Goal: Task Accomplishment & Management: Manage account settings

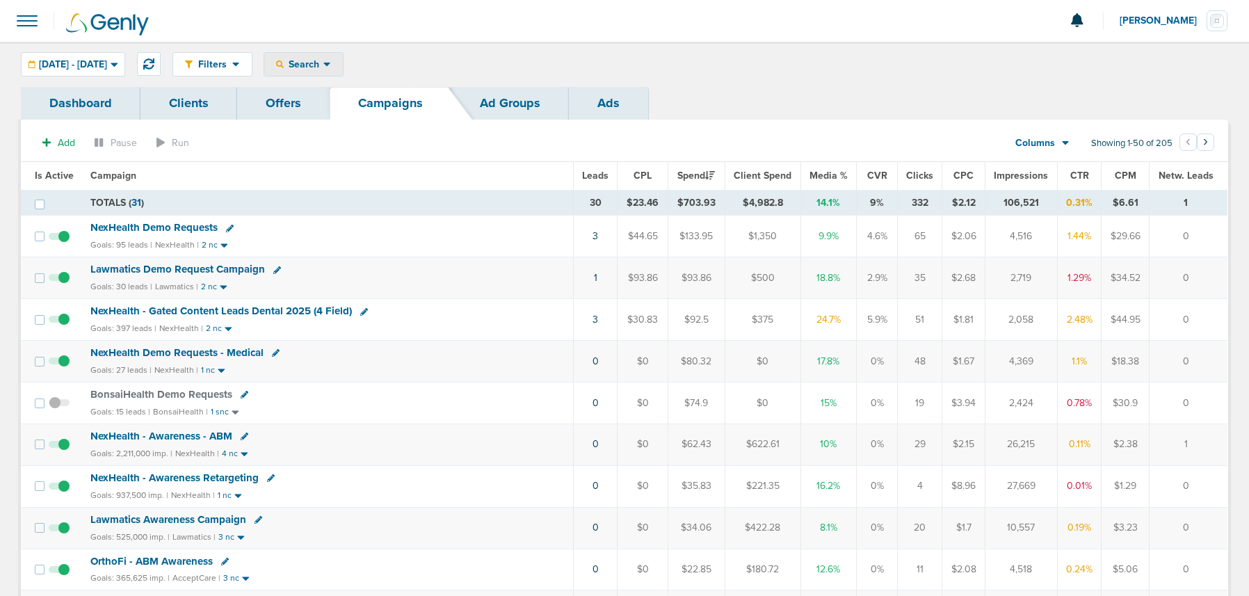
click at [323, 64] on span "Search" at bounding box center [304, 64] width 40 height 12
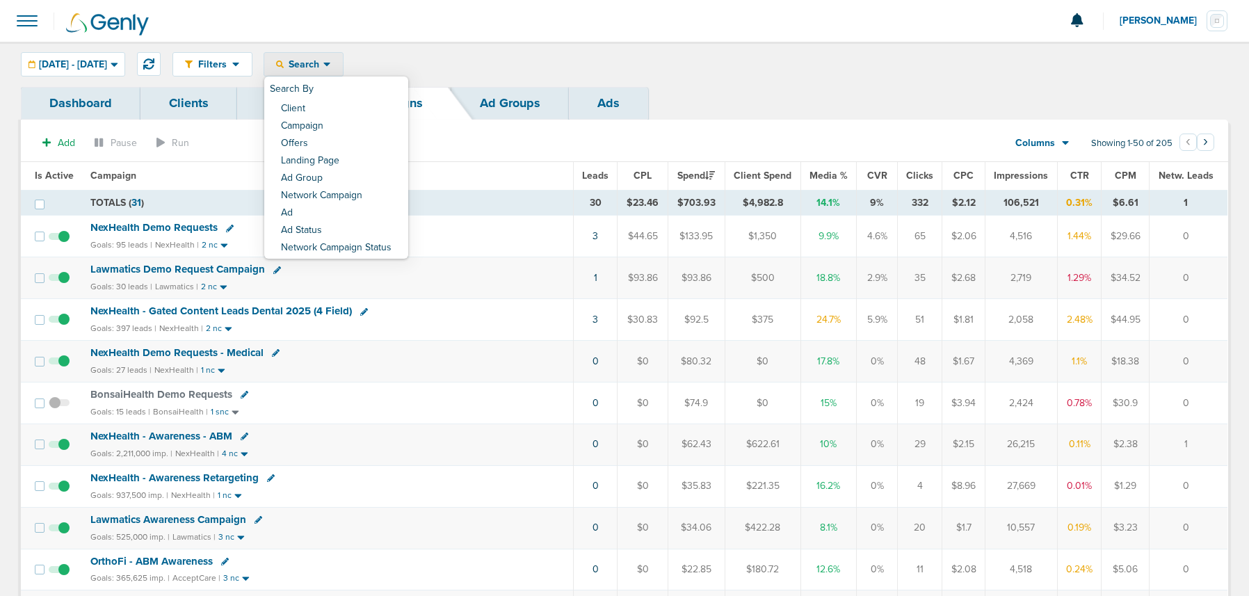
click at [201, 270] on span "Lawmatics Demo Request Campaign" at bounding box center [177, 269] width 175 height 13
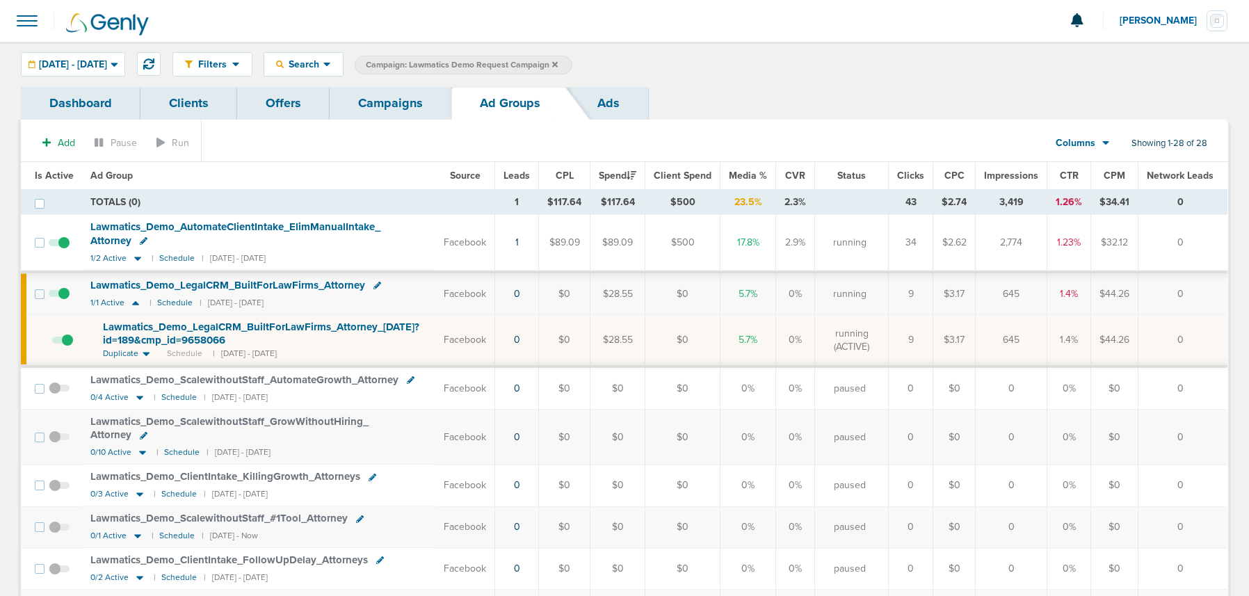
click at [419, 102] on link "Campaigns" at bounding box center [391, 103] width 122 height 33
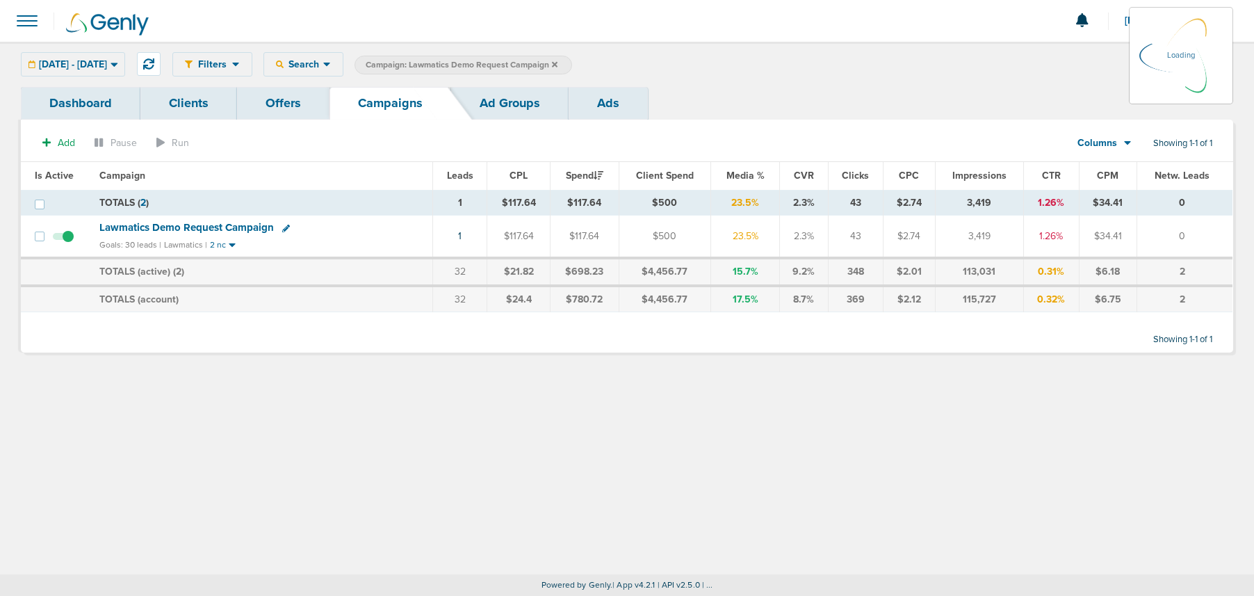
click at [558, 63] on icon at bounding box center [555, 64] width 6 height 6
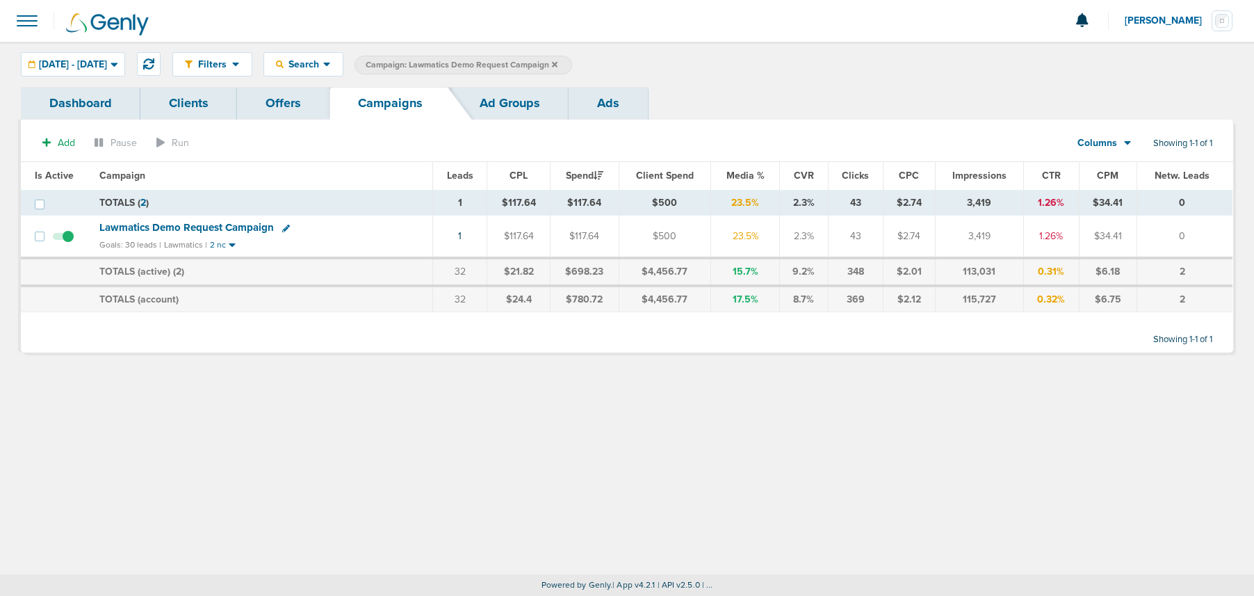
click at [558, 65] on icon at bounding box center [555, 64] width 6 height 6
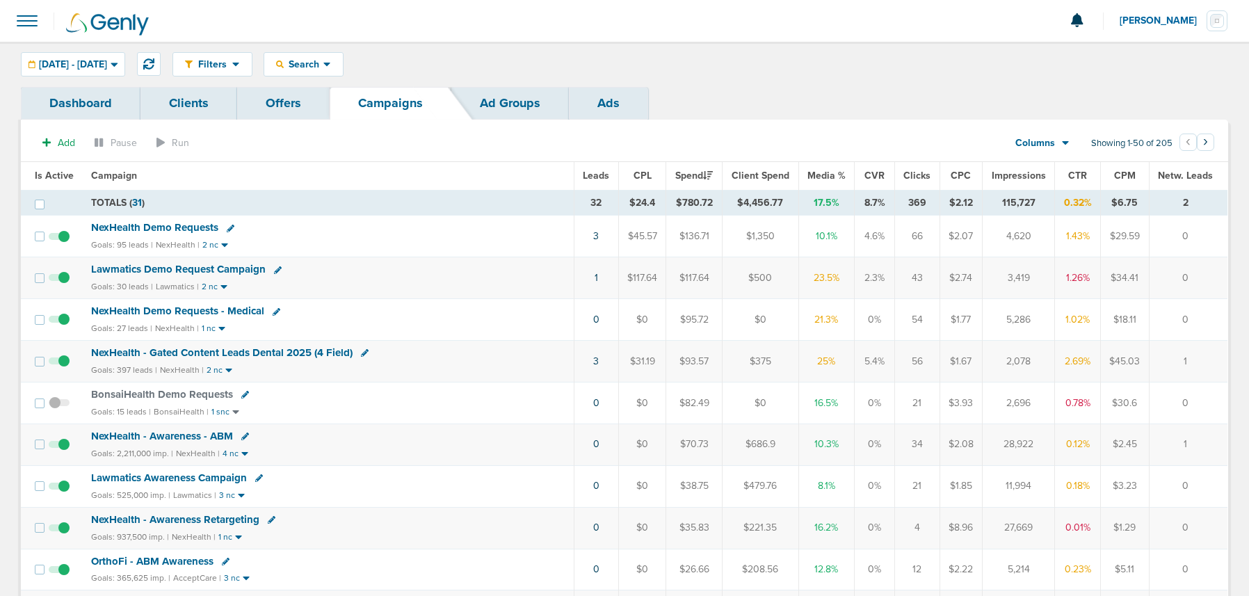
click at [157, 226] on span "NexHealth Demo Requests" at bounding box center [154, 227] width 127 height 13
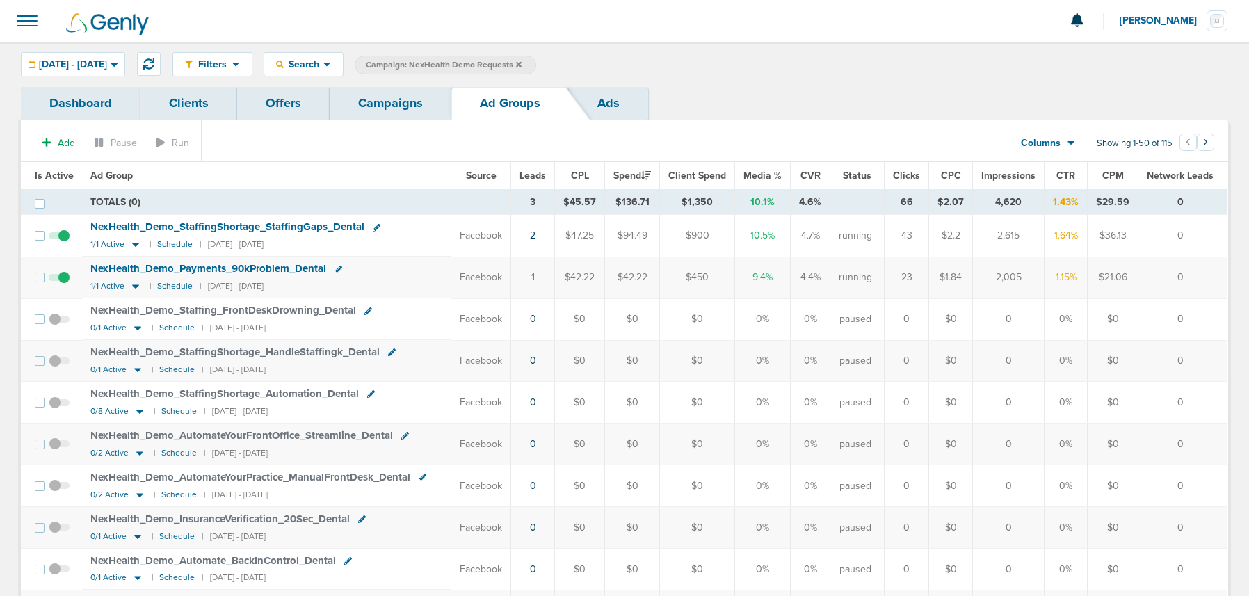
click at [131, 241] on icon at bounding box center [136, 244] width 14 height 12
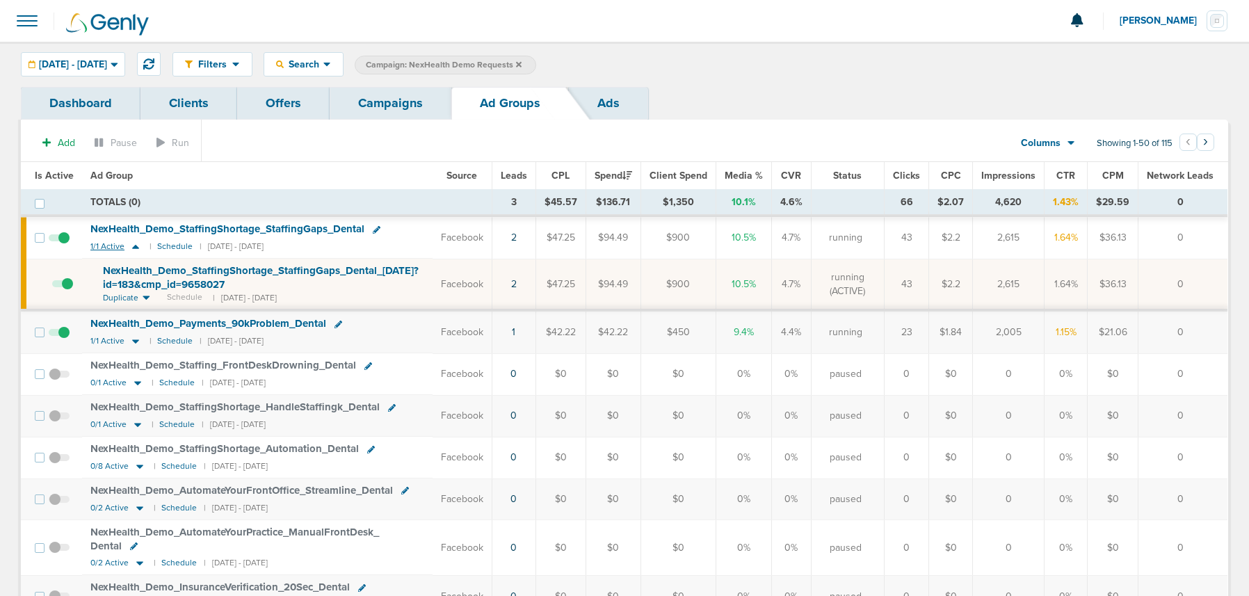
click at [131, 241] on icon at bounding box center [136, 247] width 14 height 12
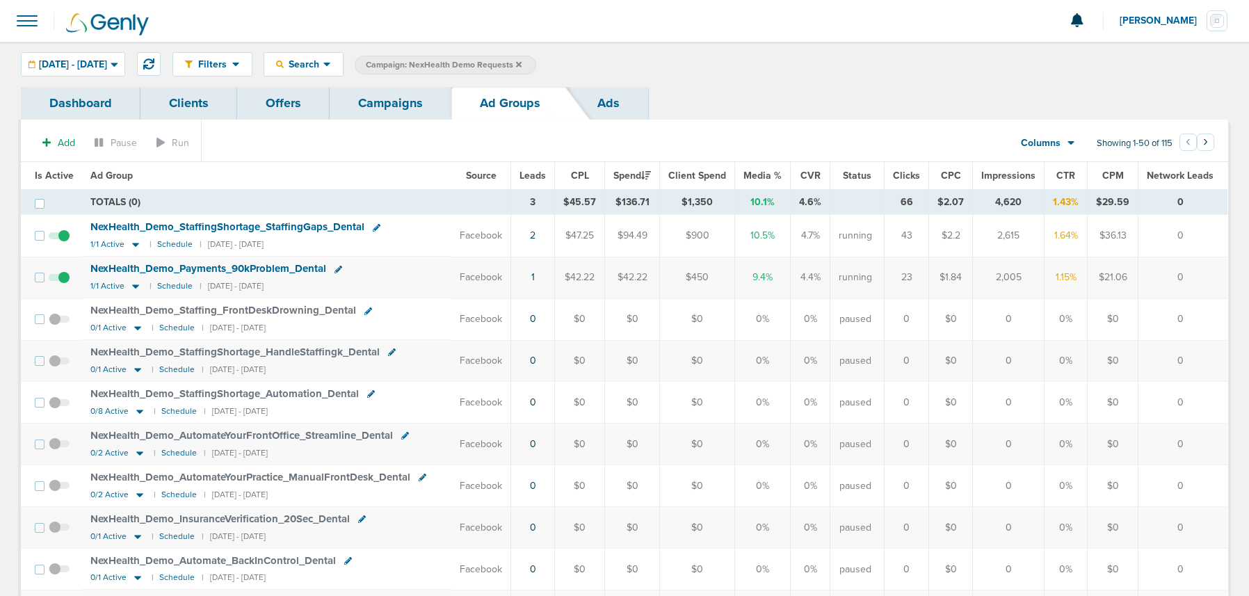
click at [381, 94] on link "Campaigns" at bounding box center [391, 103] width 122 height 33
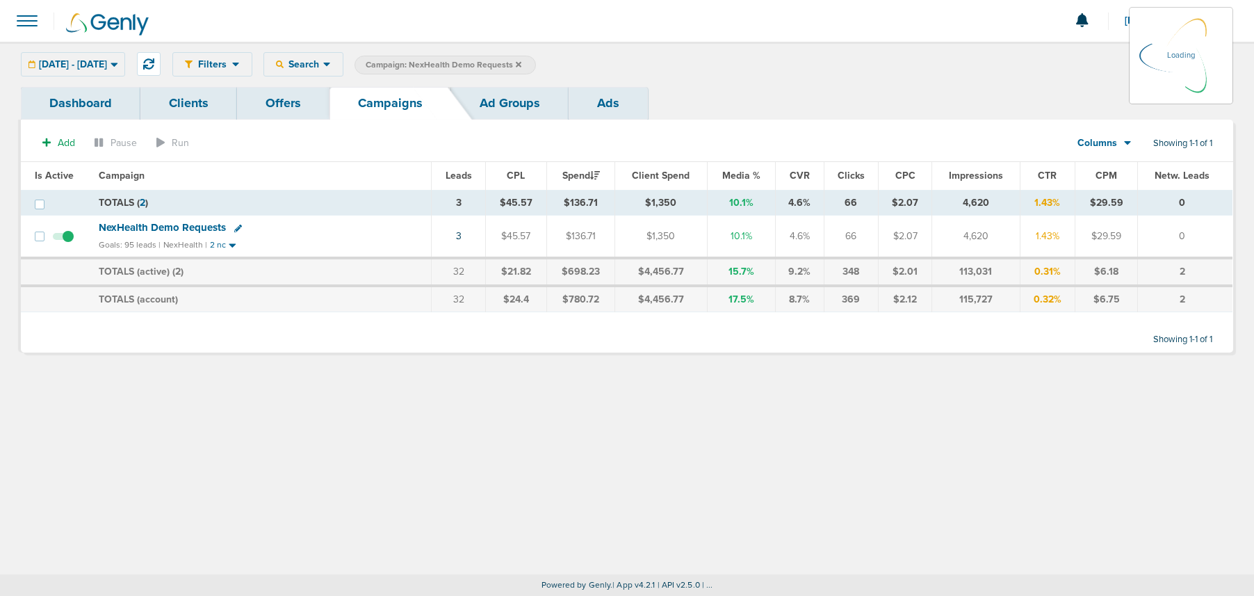
click at [521, 62] on icon at bounding box center [519, 64] width 6 height 6
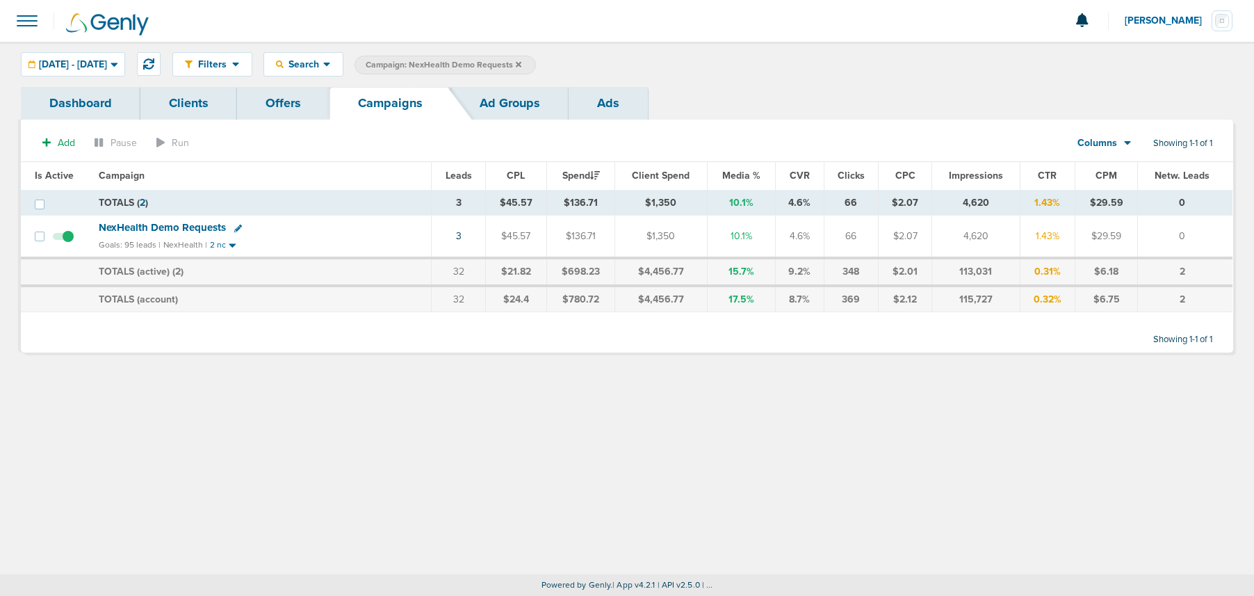
click at [521, 63] on icon at bounding box center [519, 64] width 6 height 6
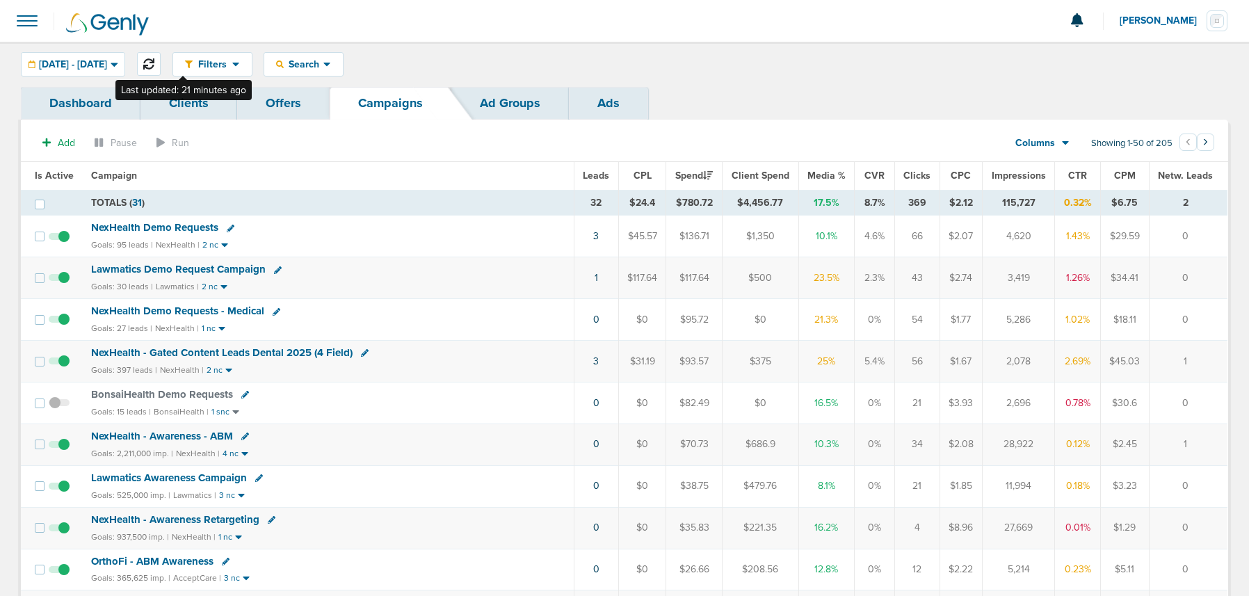
click at [154, 64] on icon at bounding box center [148, 63] width 11 height 11
click at [195, 309] on span "NexHealth Demo Requests - Medical" at bounding box center [176, 311] width 173 height 13
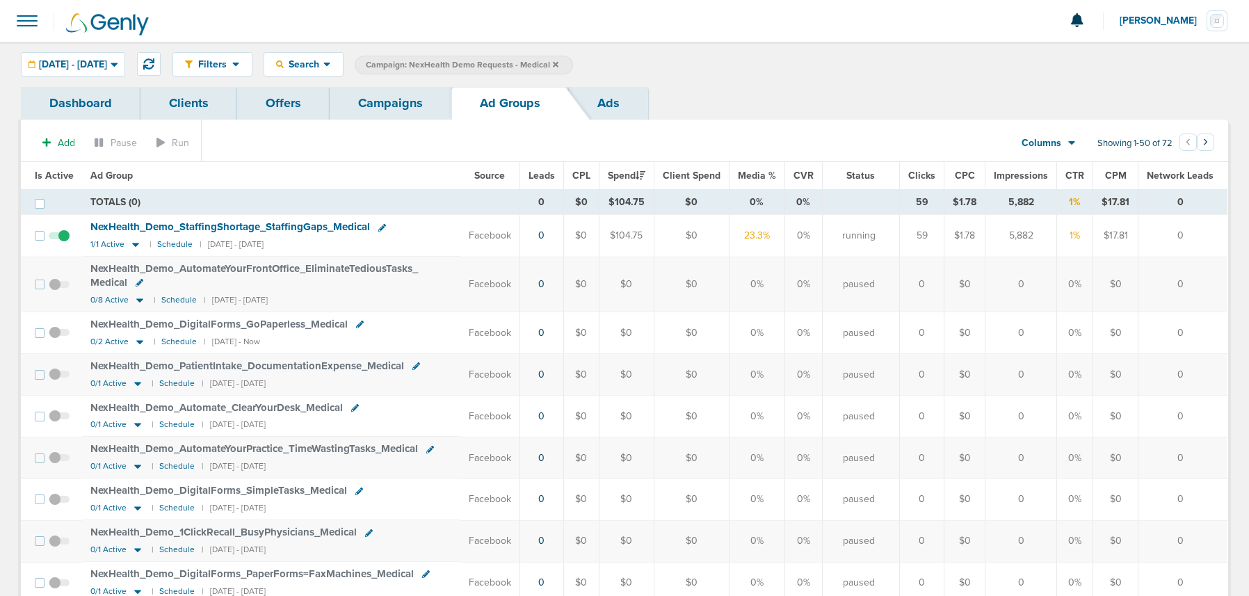
click at [381, 102] on link "Campaigns" at bounding box center [391, 103] width 122 height 33
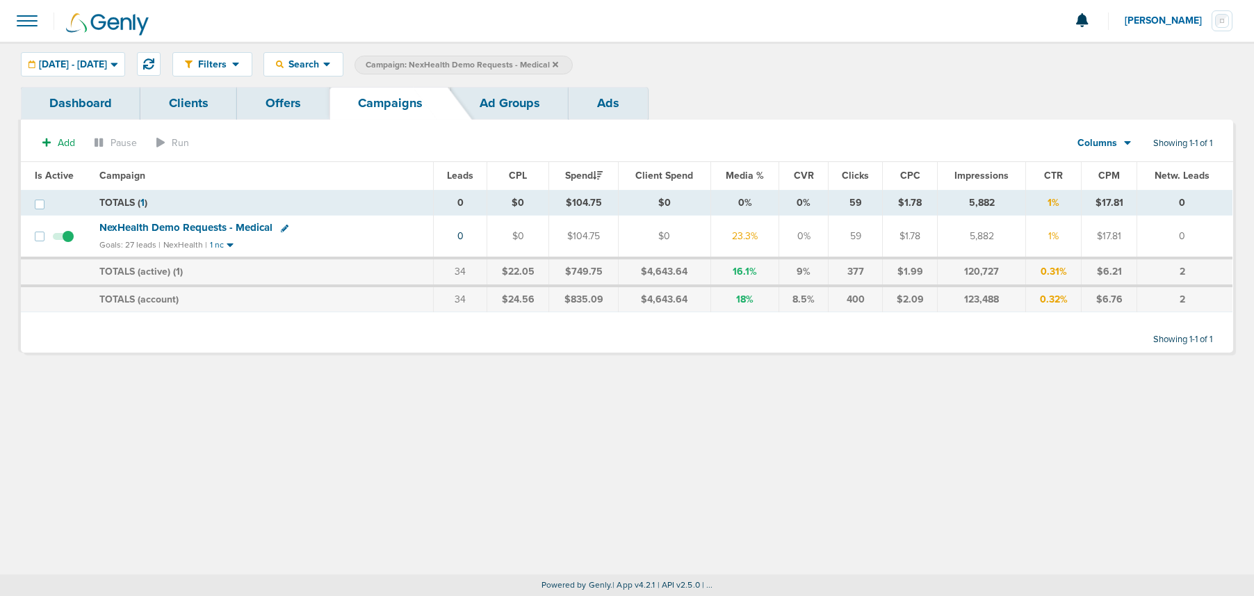
click at [573, 64] on label "Campaign: NexHealth Demo Requests - Medical" at bounding box center [464, 65] width 218 height 19
click at [558, 65] on icon at bounding box center [556, 64] width 6 height 6
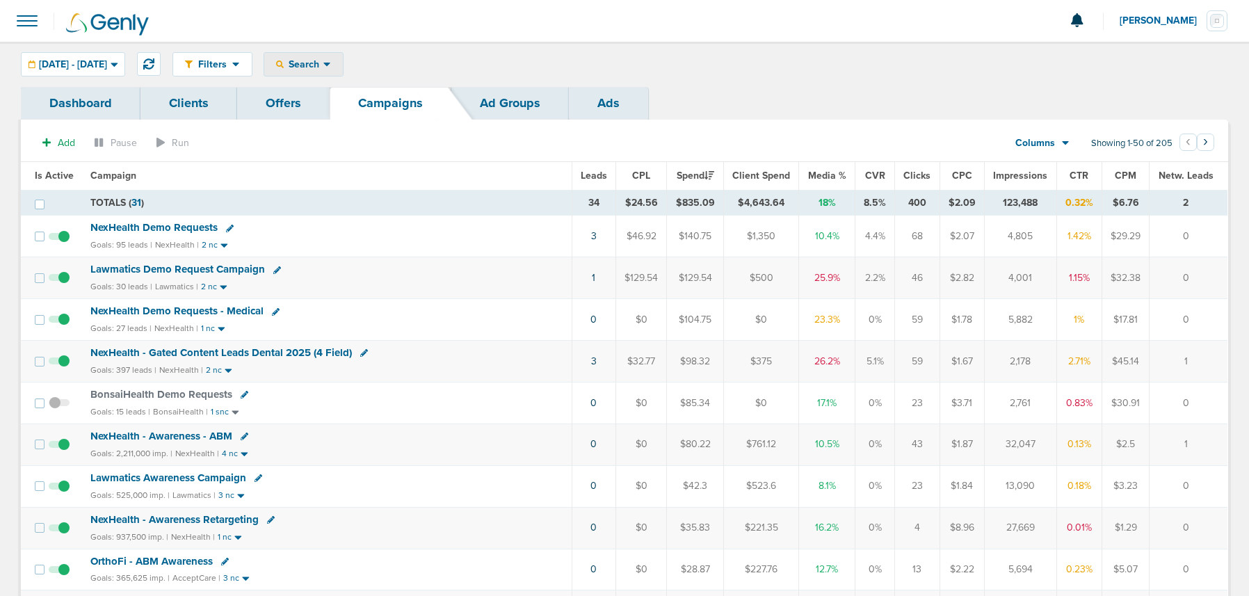
drag, startPoint x: 329, startPoint y: 61, endPoint x: 339, endPoint y: 96, distance: 36.1
click at [323, 62] on span "Search" at bounding box center [304, 64] width 40 height 12
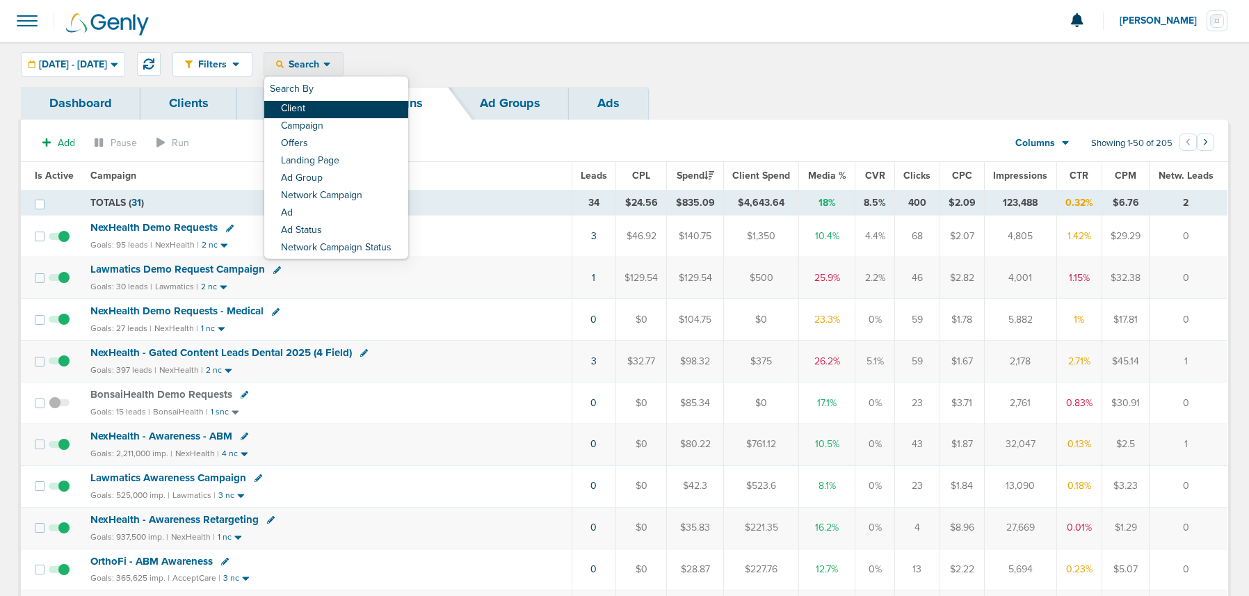
click at [343, 104] on link "Client" at bounding box center [336, 109] width 144 height 17
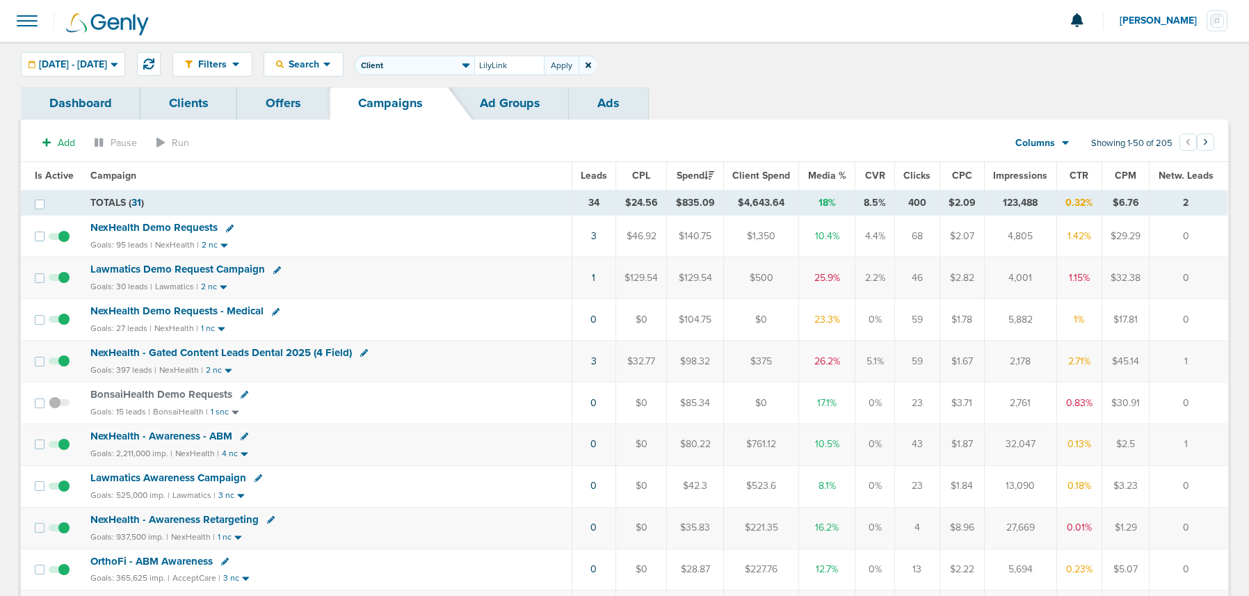
type input "LilyLink"
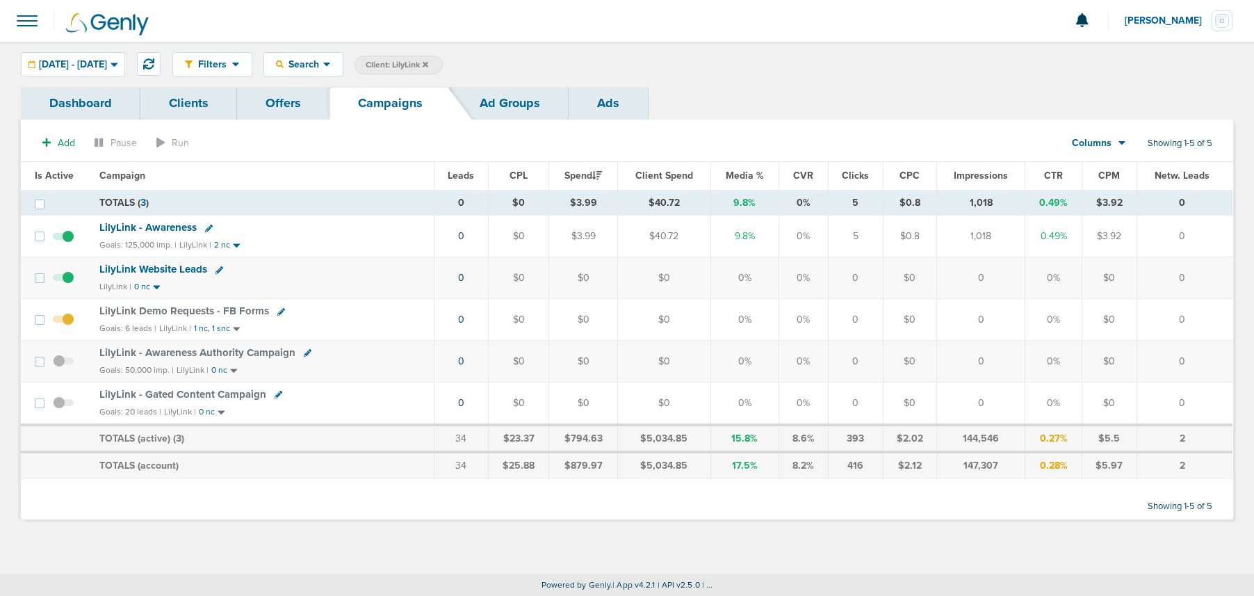
click at [277, 312] on icon at bounding box center [281, 312] width 8 height 8
select select
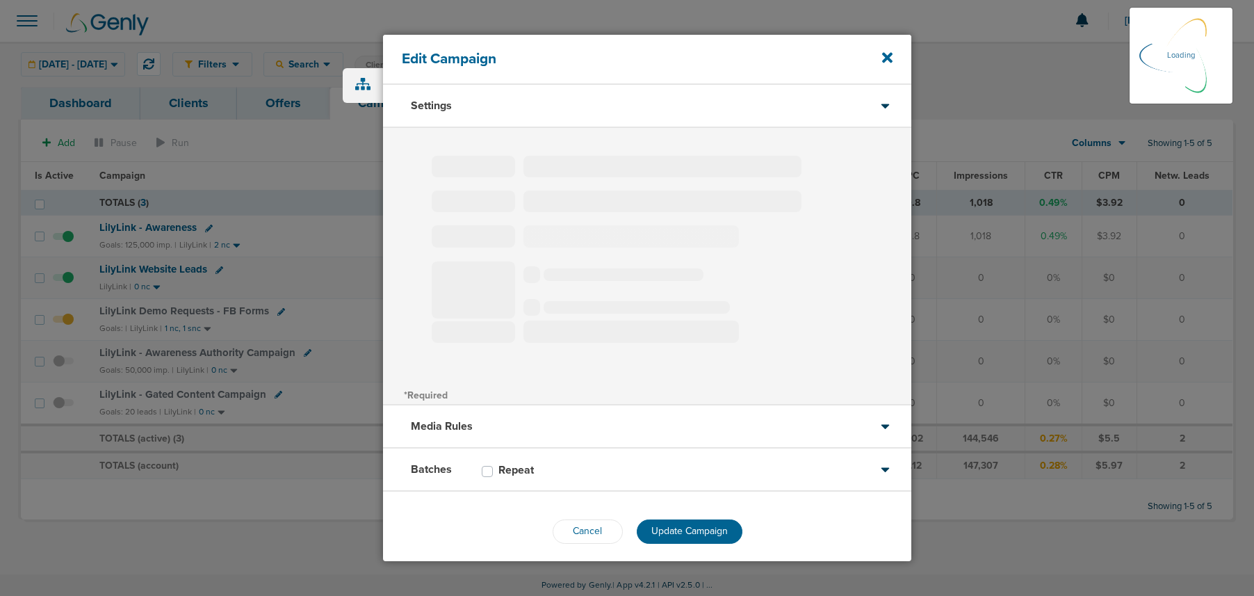
type input "LilyLink Demo Requests - FB Forms"
select select "Leads"
radio input "true"
select select "readOnly"
select select "1"
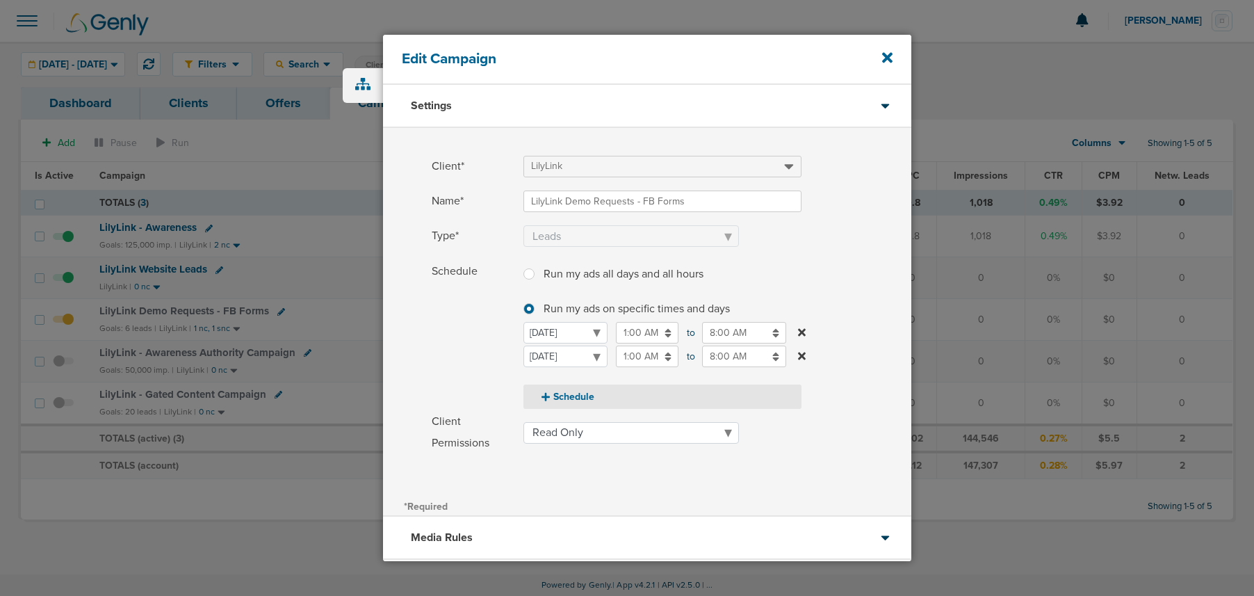
click at [579, 393] on button "Schedule" at bounding box center [663, 396] width 278 height 24
select select "2"
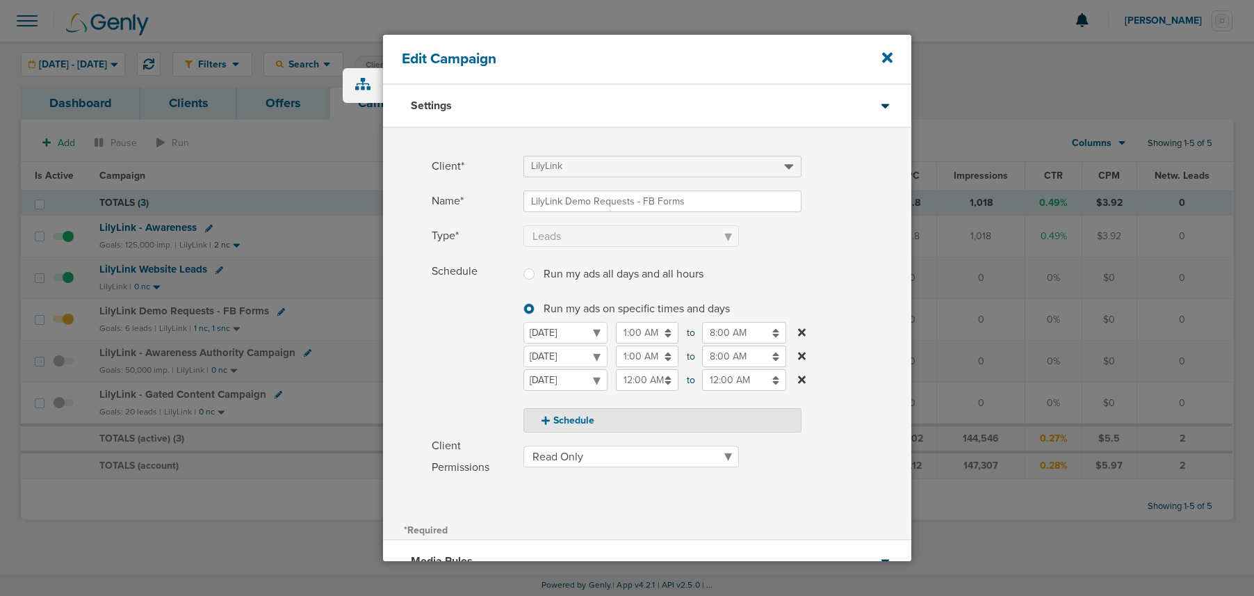
click at [563, 384] on select "[DATE] [DATE] [DATE] [DATE] [DATE] [DATE] [DATE]" at bounding box center [566, 380] width 84 height 22
select select "3"
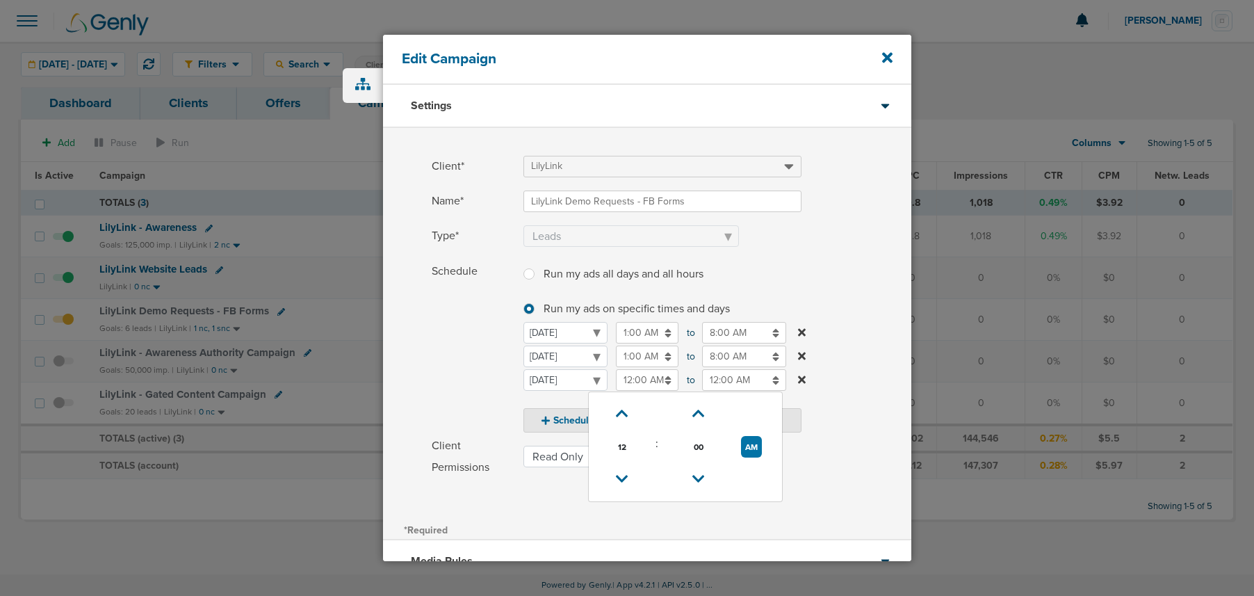
click at [644, 379] on input "12:00 AM" at bounding box center [647, 380] width 63 height 22
drag, startPoint x: 624, startPoint y: 407, endPoint x: 659, endPoint y: 404, distance: 34.9
click at [625, 410] on icon at bounding box center [622, 414] width 13 height 8
type input "1:00 AM"
click at [729, 384] on input "12:00 AM" at bounding box center [744, 380] width 84 height 22
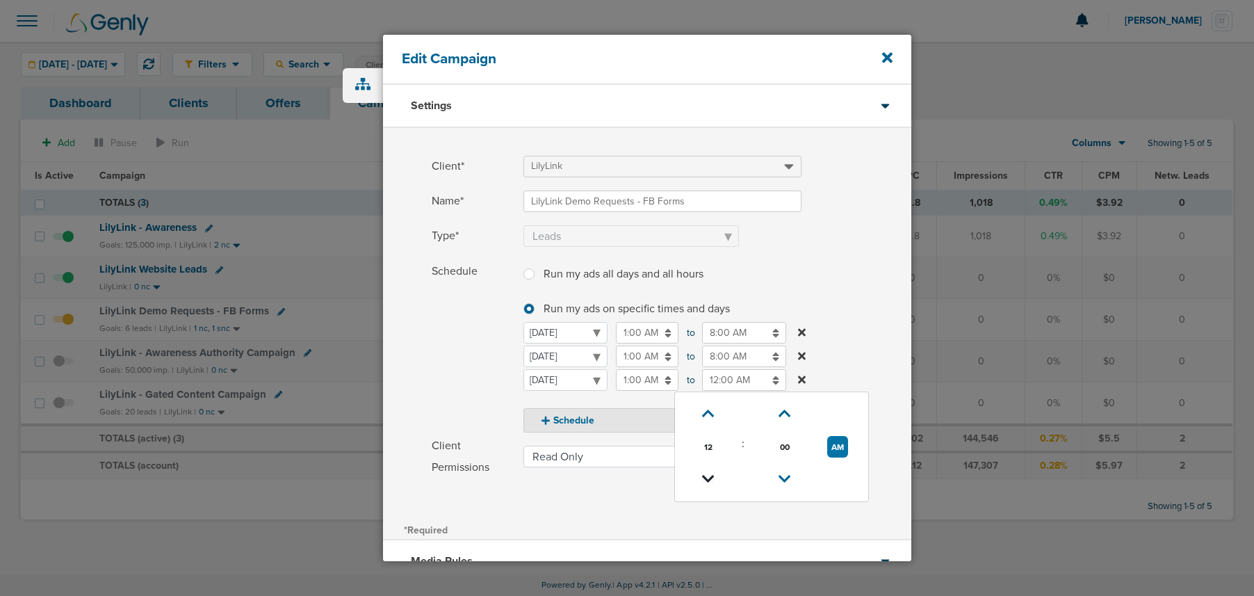
click at [708, 480] on icon at bounding box center [708, 479] width 13 height 8
type input "8:00 PM"
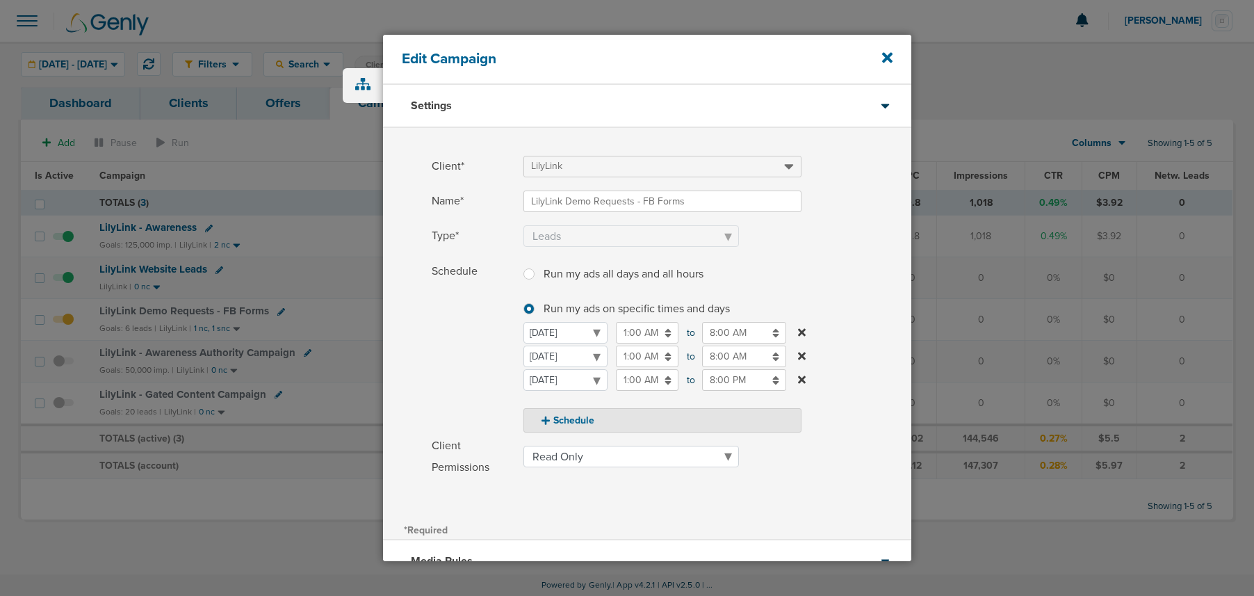
click at [444, 382] on span "Schedule" at bounding box center [473, 347] width 83 height 172
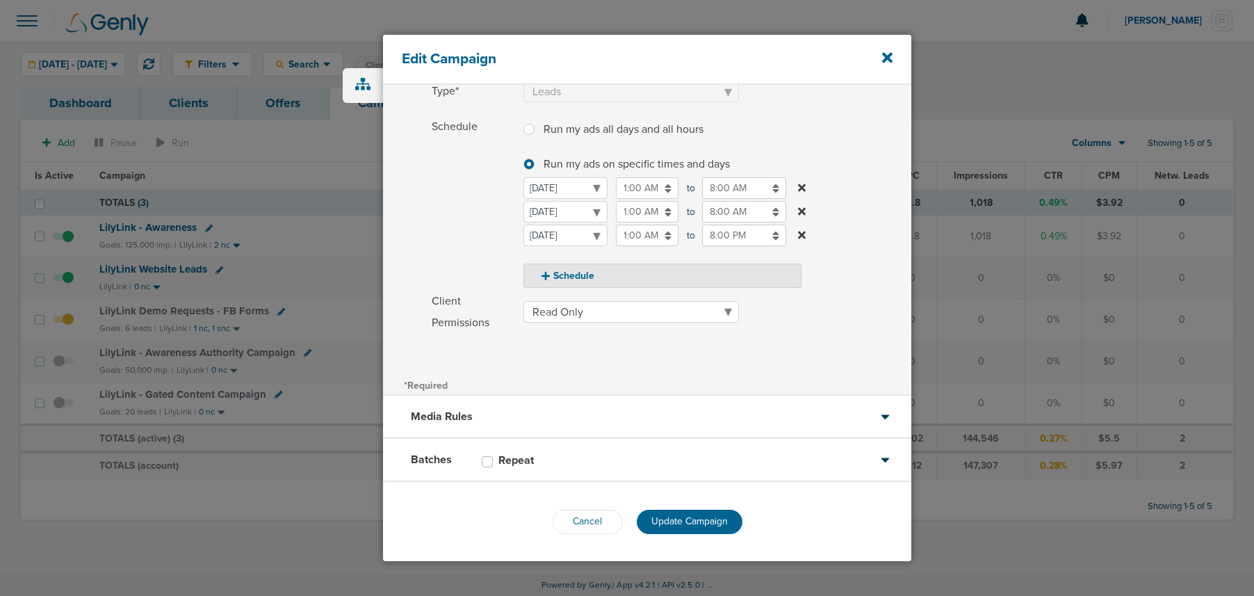
click at [678, 510] on button "Update Campaign" at bounding box center [690, 522] width 106 height 24
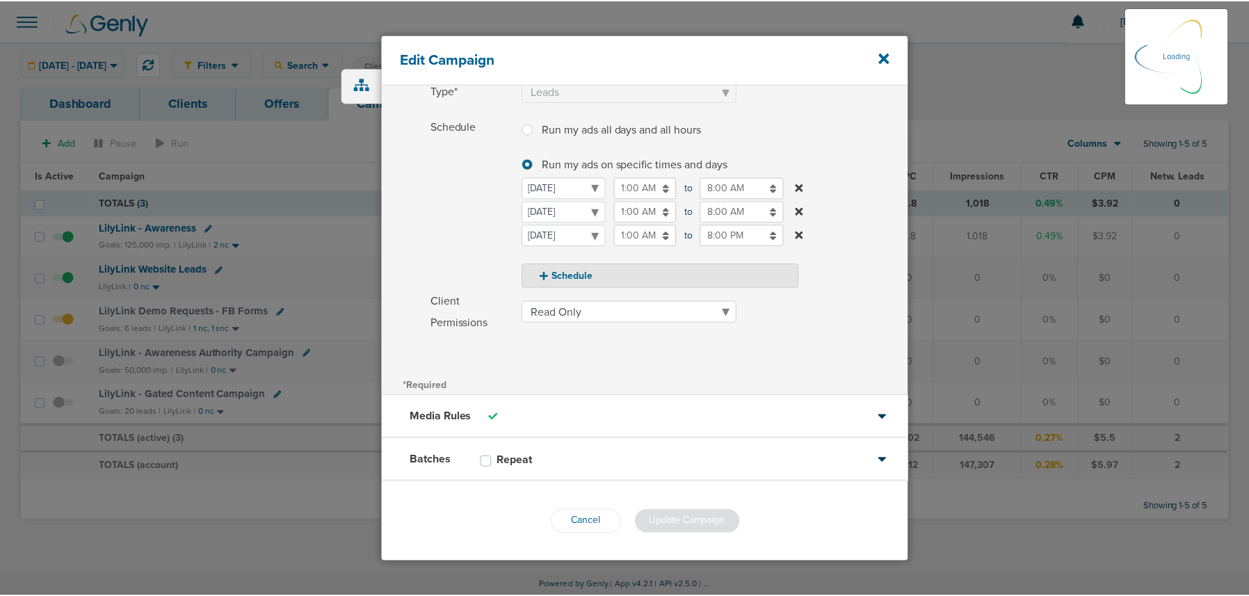
scroll to position [101, 0]
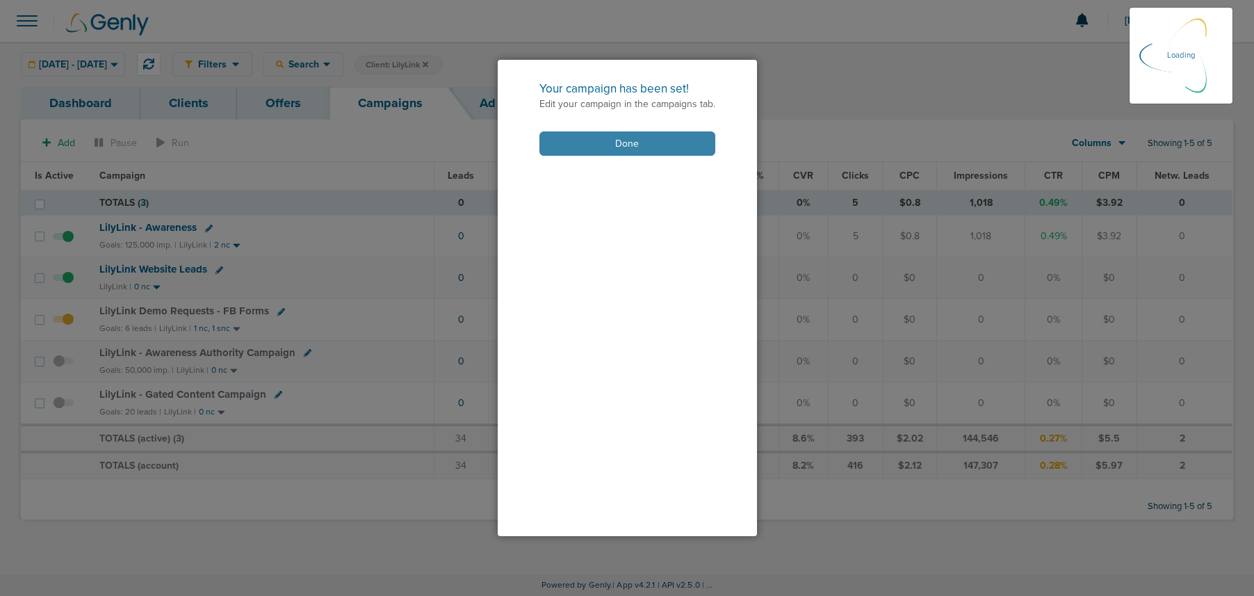
click at [611, 146] on button "Done" at bounding box center [628, 143] width 176 height 24
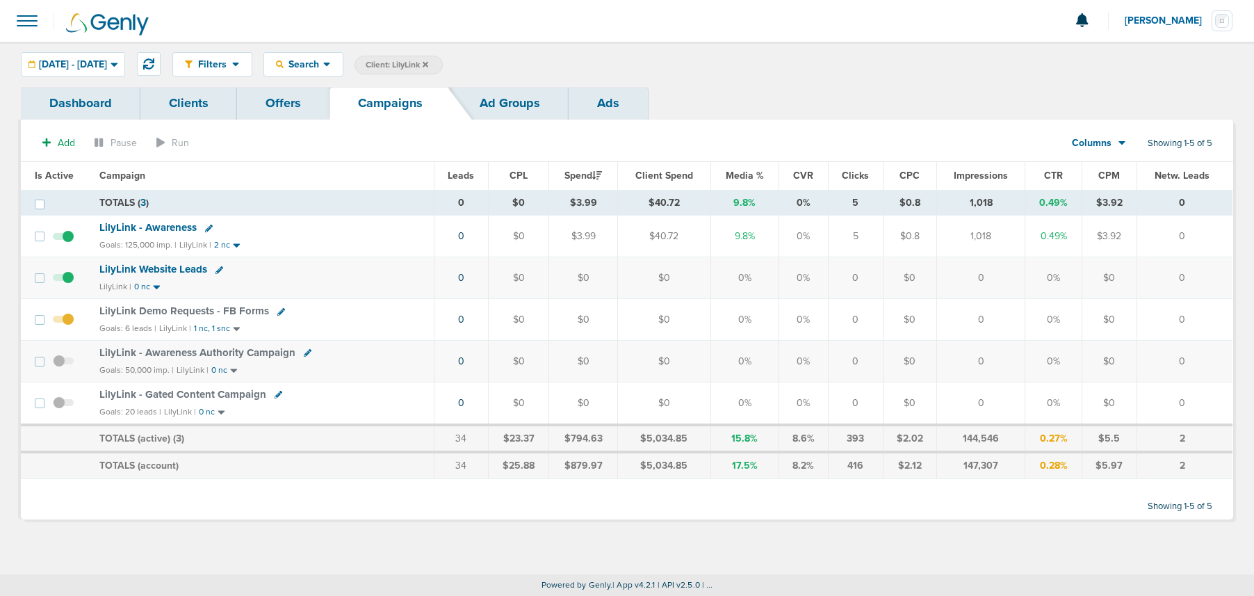
click at [428, 63] on icon at bounding box center [426, 64] width 6 height 8
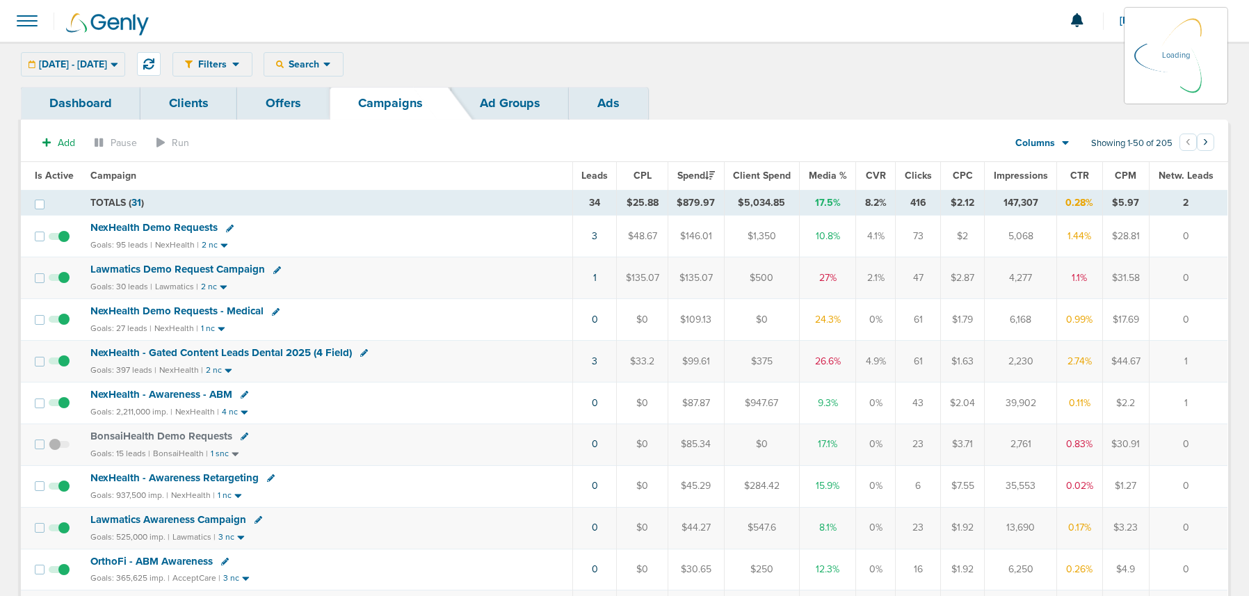
click at [317, 63] on div "Filters Active Only Settings Status Active Inactive Objectives MQL SQL Traffic …" at bounding box center [699, 64] width 1055 height 24
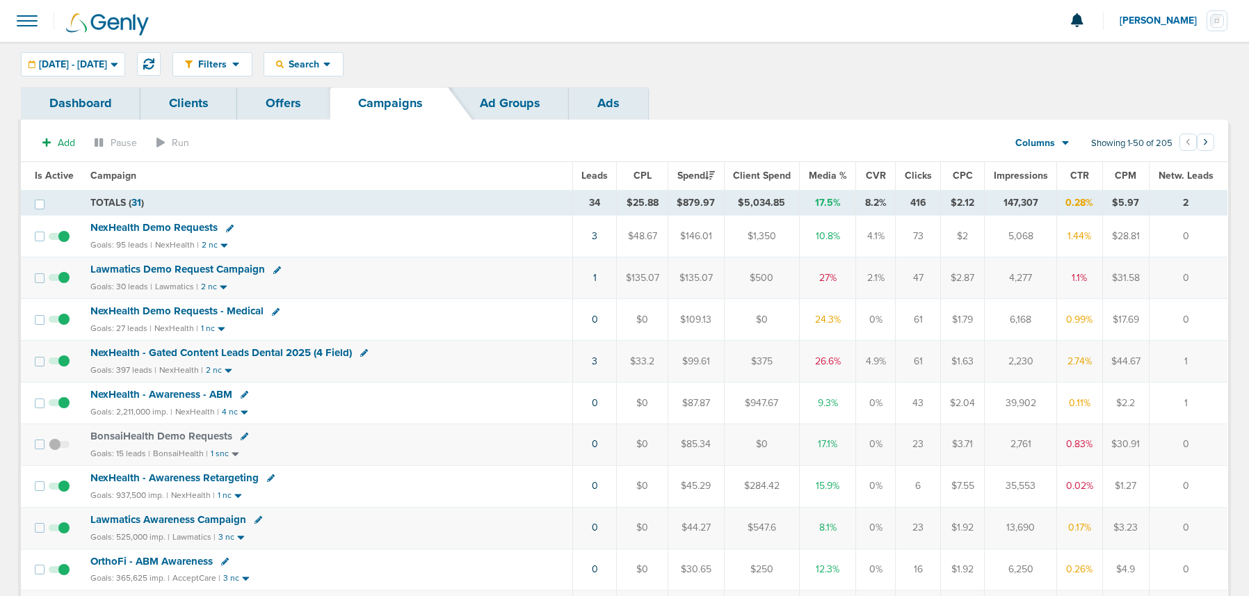
click at [168, 231] on span "NexHealth Demo Requests" at bounding box center [153, 227] width 127 height 13
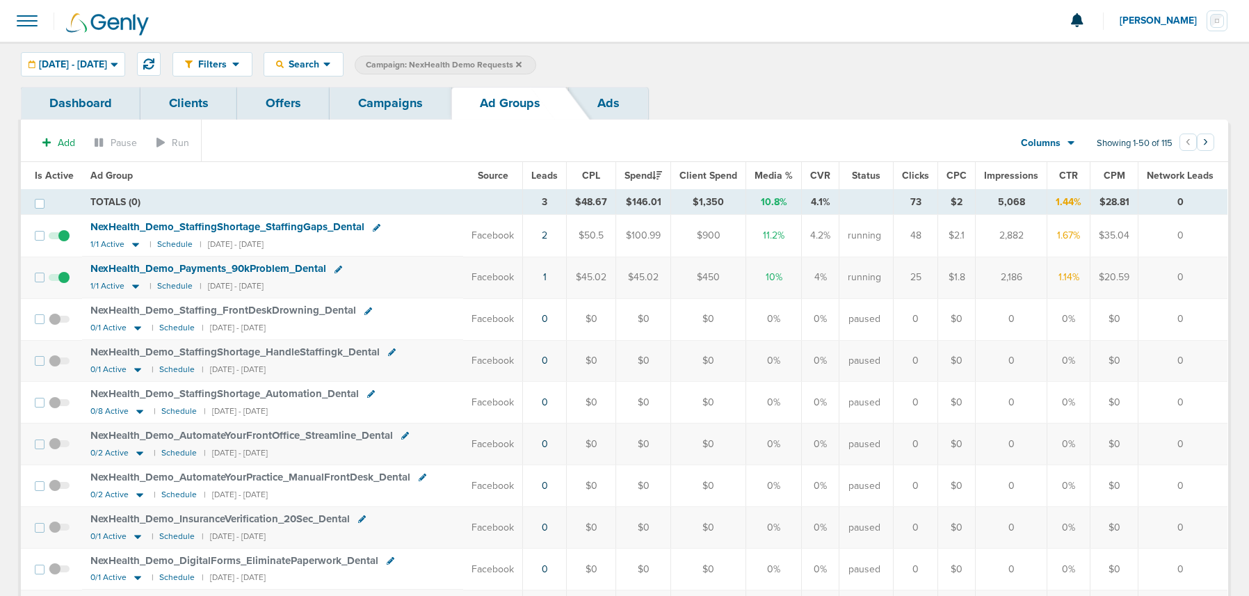
click at [364, 102] on link "Campaigns" at bounding box center [391, 103] width 122 height 33
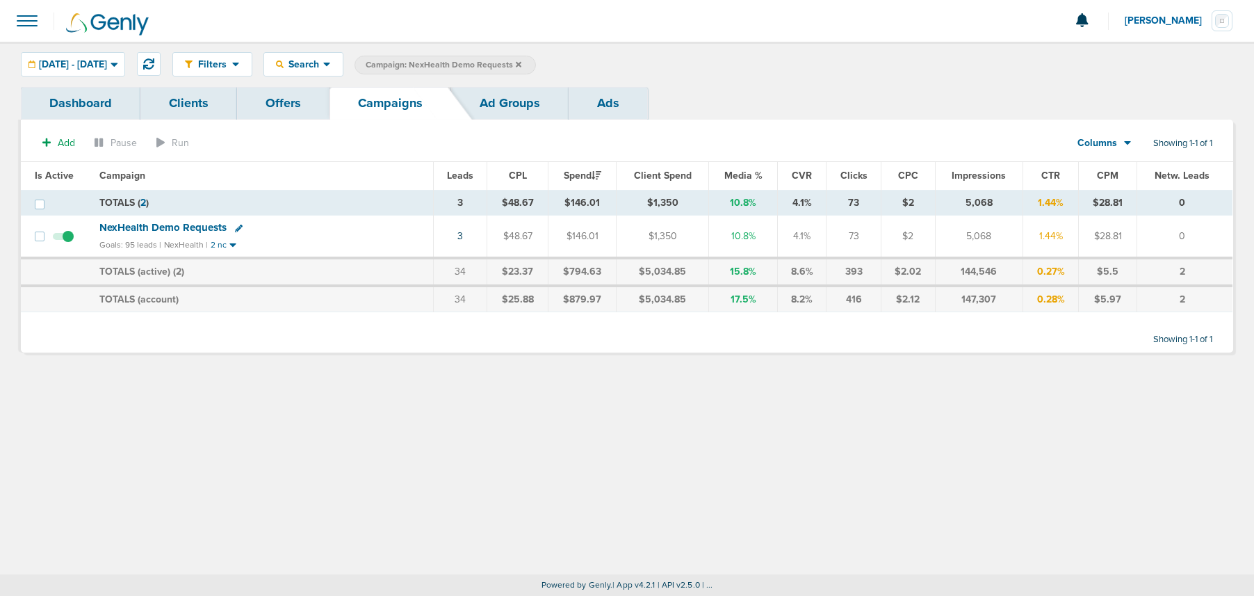
click at [521, 65] on icon at bounding box center [519, 64] width 6 height 6
